Goal: Transaction & Acquisition: Purchase product/service

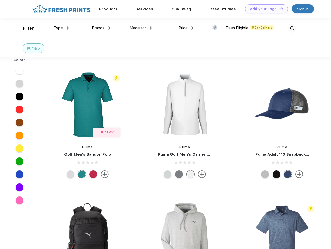
click at [264, 9] on link "Add your Logo Design Tool" at bounding box center [266, 8] width 43 height 9
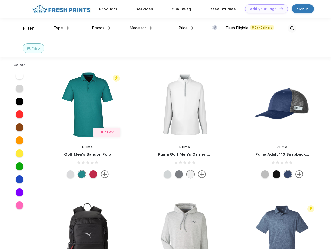
click at [0, 0] on div "Design Tool" at bounding box center [0, 0] width 0 height 0
click at [278, 9] on link "Add your Logo Design Tool" at bounding box center [266, 8] width 43 height 9
click at [25, 28] on div "Filter" at bounding box center [28, 28] width 11 height 6
click at [61, 28] on span "Type" at bounding box center [58, 28] width 9 height 5
click at [101, 28] on span "Brands" at bounding box center [98, 28] width 12 height 5
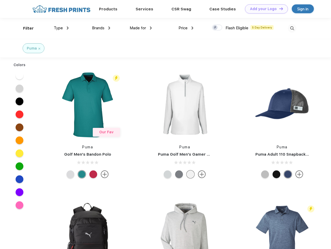
click at [141, 28] on span "Made for" at bounding box center [137, 28] width 16 height 5
click at [186, 28] on span "Price" at bounding box center [182, 28] width 9 height 5
click at [217, 28] on div at bounding box center [217, 28] width 10 height 6
click at [215, 28] on input "checkbox" at bounding box center [213, 25] width 3 height 3
click at [292, 28] on img at bounding box center [291, 28] width 9 height 9
